Goal: Transaction & Acquisition: Purchase product/service

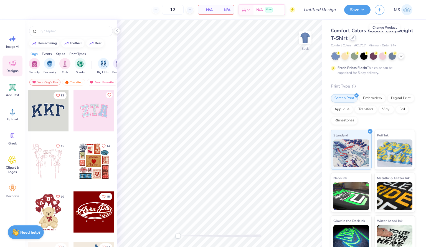
click at [356, 40] on div at bounding box center [353, 38] width 6 height 6
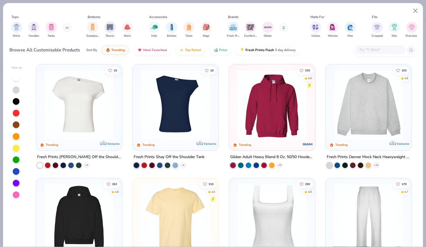
click at [57, 27] on div "Shirts Hoodies Tanks" at bounding box center [41, 29] width 64 height 21
click at [52, 28] on img "filter for Tanks" at bounding box center [51, 26] width 6 height 6
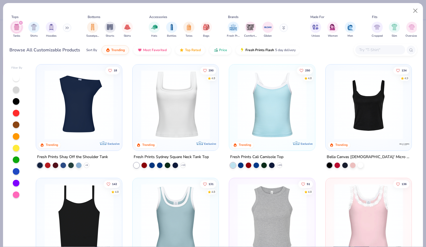
click at [184, 126] on img at bounding box center [175, 104] width 75 height 69
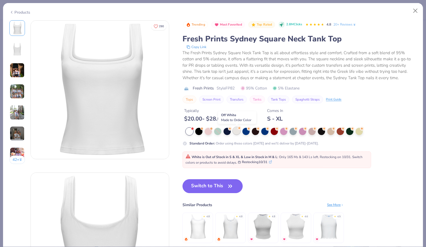
click at [236, 132] on div at bounding box center [236, 130] width 7 height 7
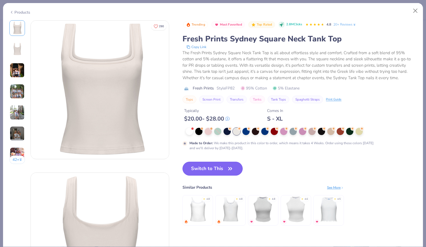
click at [216, 168] on button "Switch to This" at bounding box center [213, 169] width 60 height 14
type input "50"
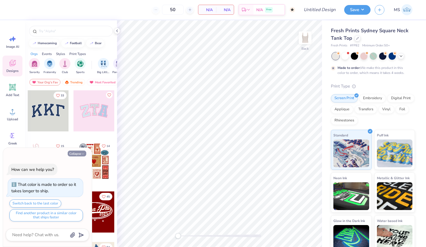
click at [83, 156] on button "Collapse" at bounding box center [77, 153] width 19 height 6
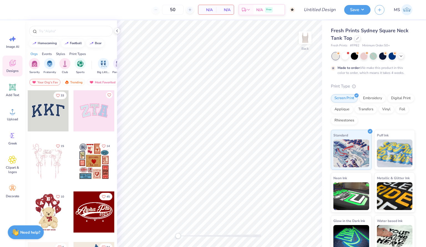
type textarea "x"
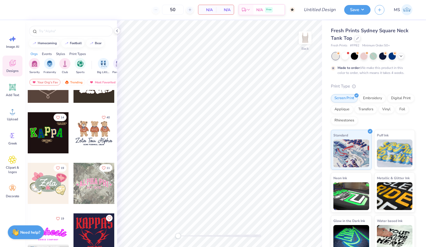
scroll to position [251, 0]
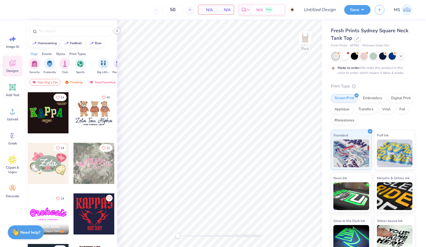
click at [119, 31] on icon at bounding box center [117, 31] width 4 height 4
